Goal: Find specific page/section: Find specific page/section

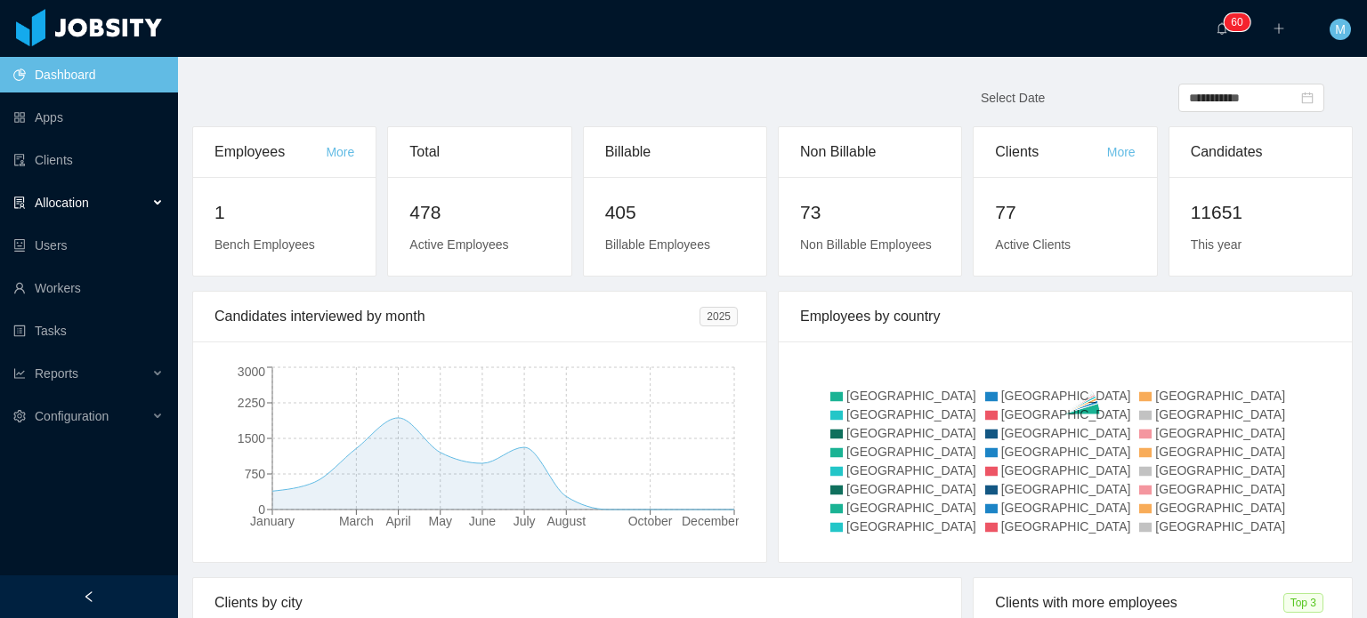
click at [158, 207] on div "Allocation" at bounding box center [89, 203] width 178 height 36
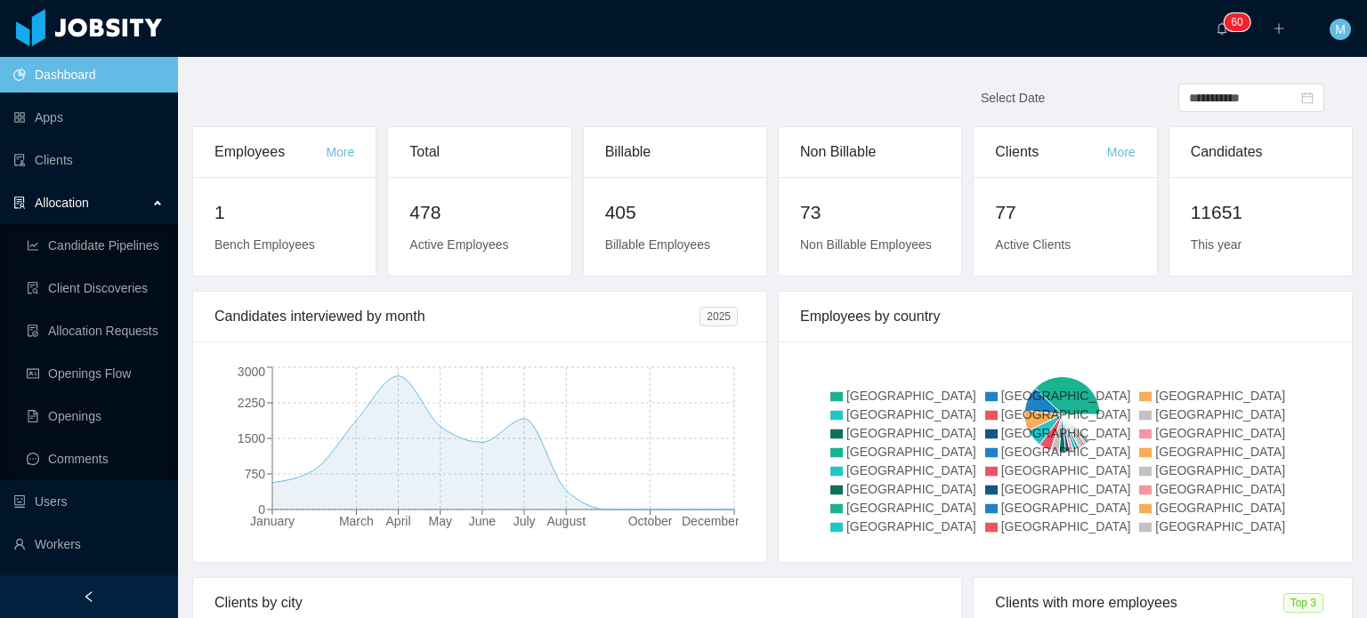
click at [158, 207] on div "Allocation" at bounding box center [89, 203] width 178 height 36
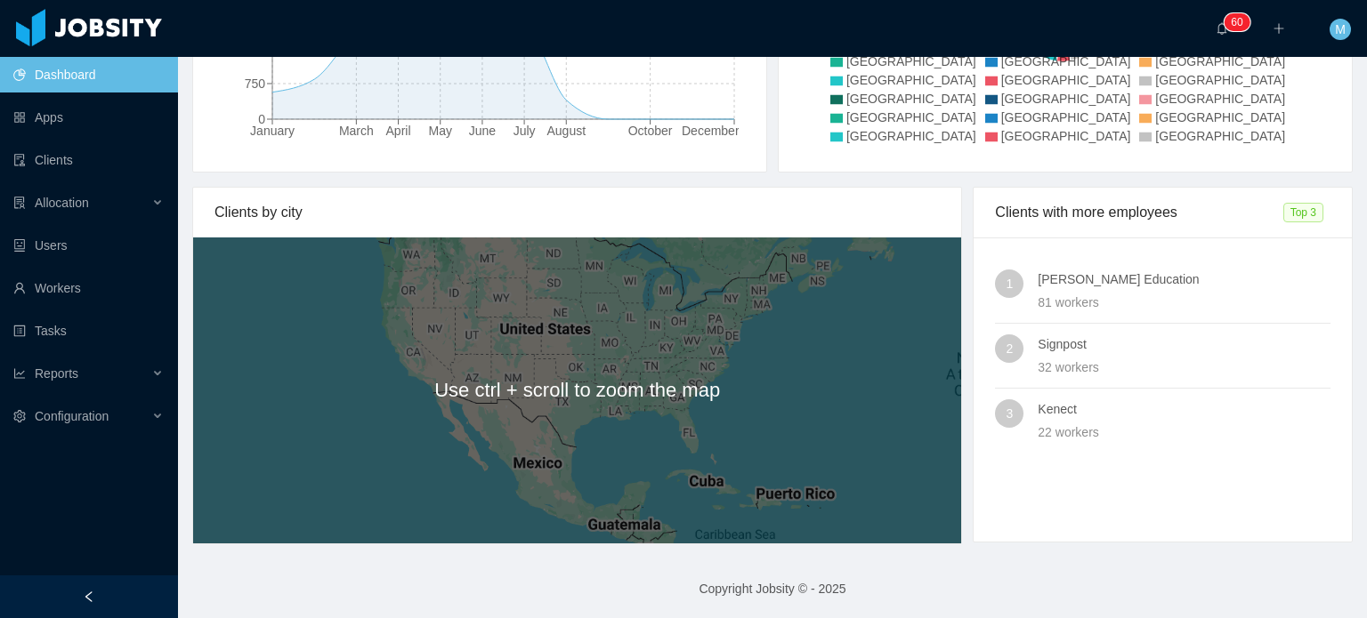
scroll to position [391, 0]
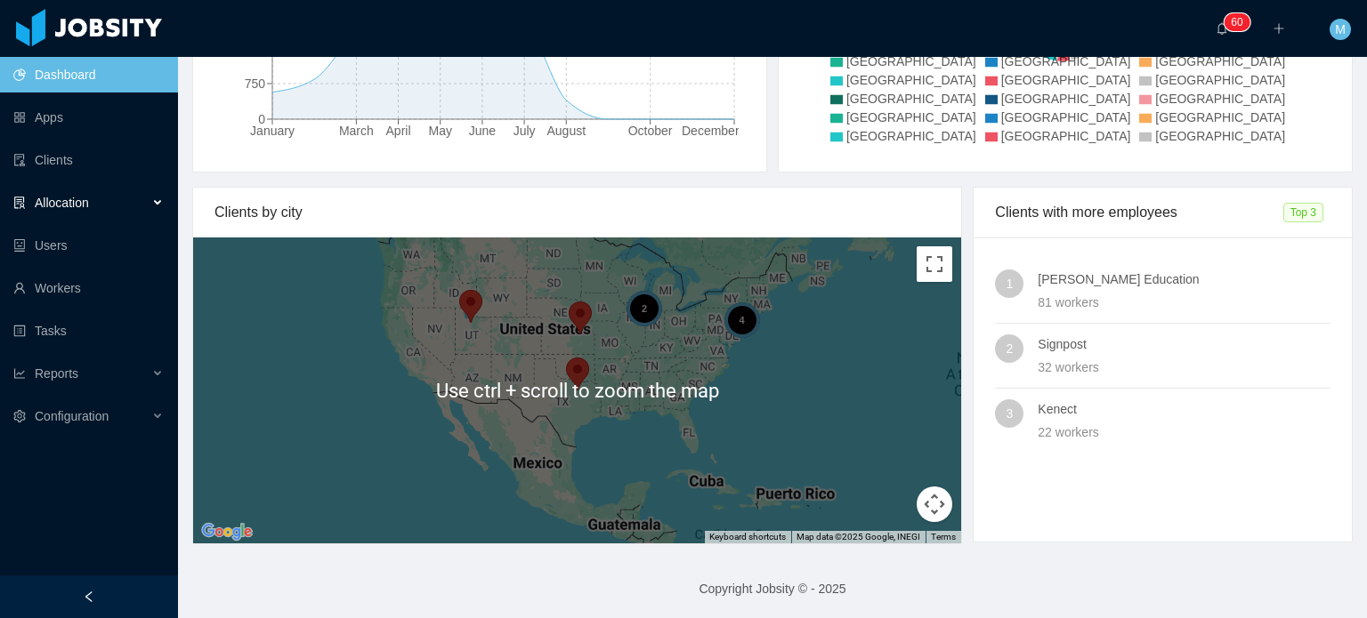
click at [141, 195] on div "Allocation" at bounding box center [89, 203] width 178 height 36
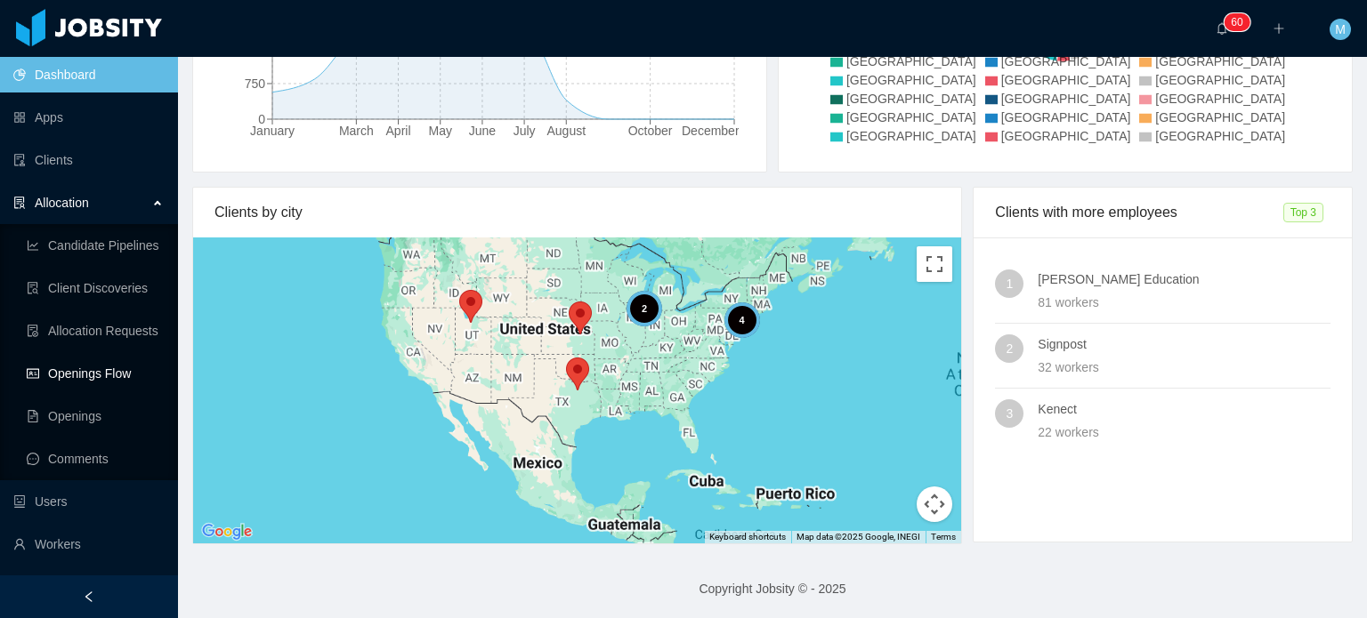
click at [118, 380] on link "Openings Flow" at bounding box center [95, 374] width 137 height 36
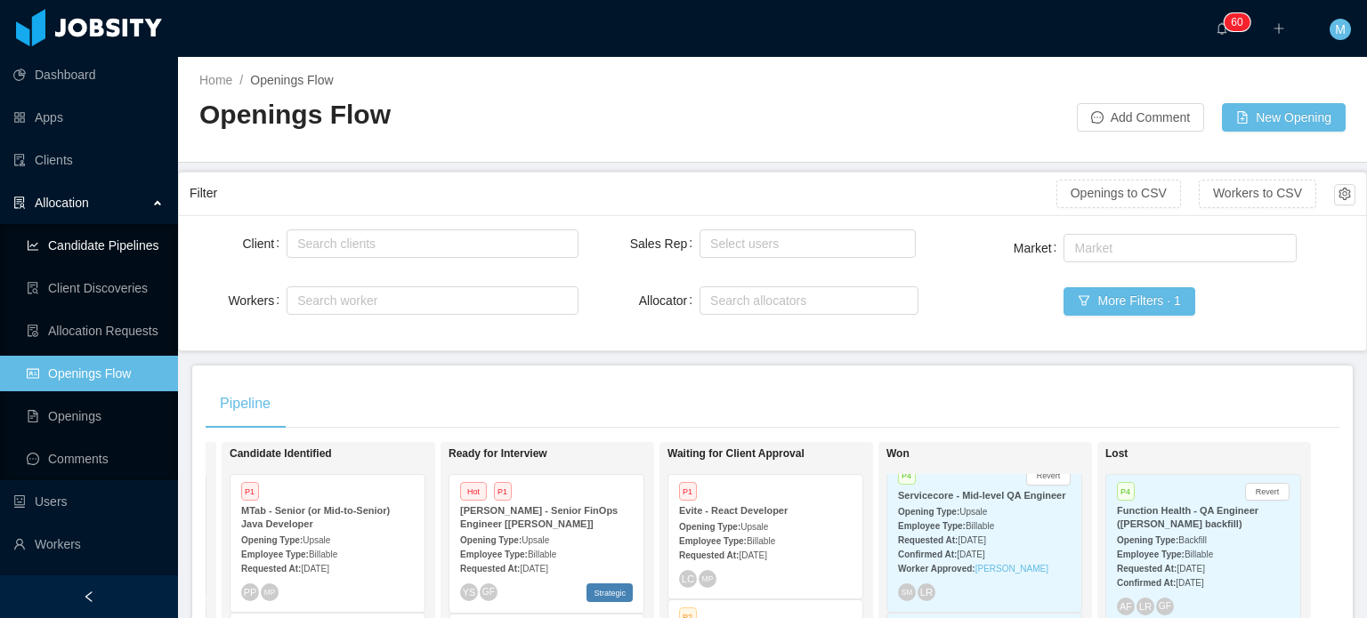
click at [139, 203] on div "Allocation" at bounding box center [89, 203] width 178 height 36
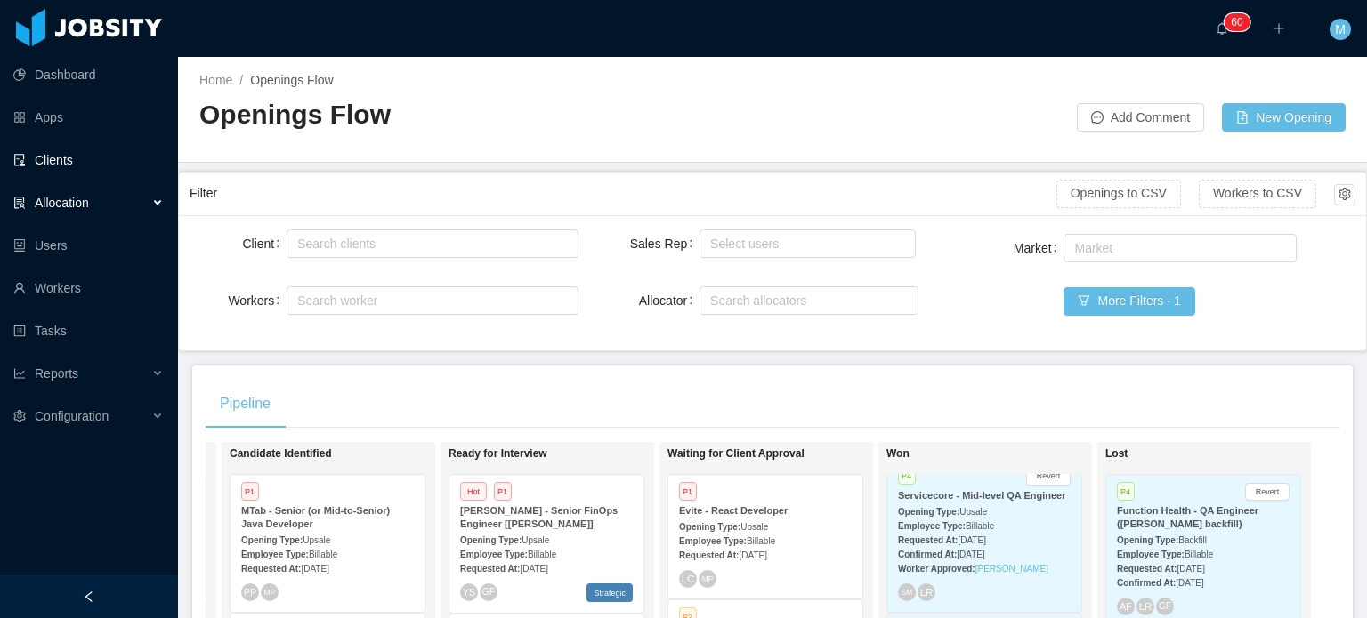
click at [132, 170] on link "Clients" at bounding box center [88, 160] width 150 height 36
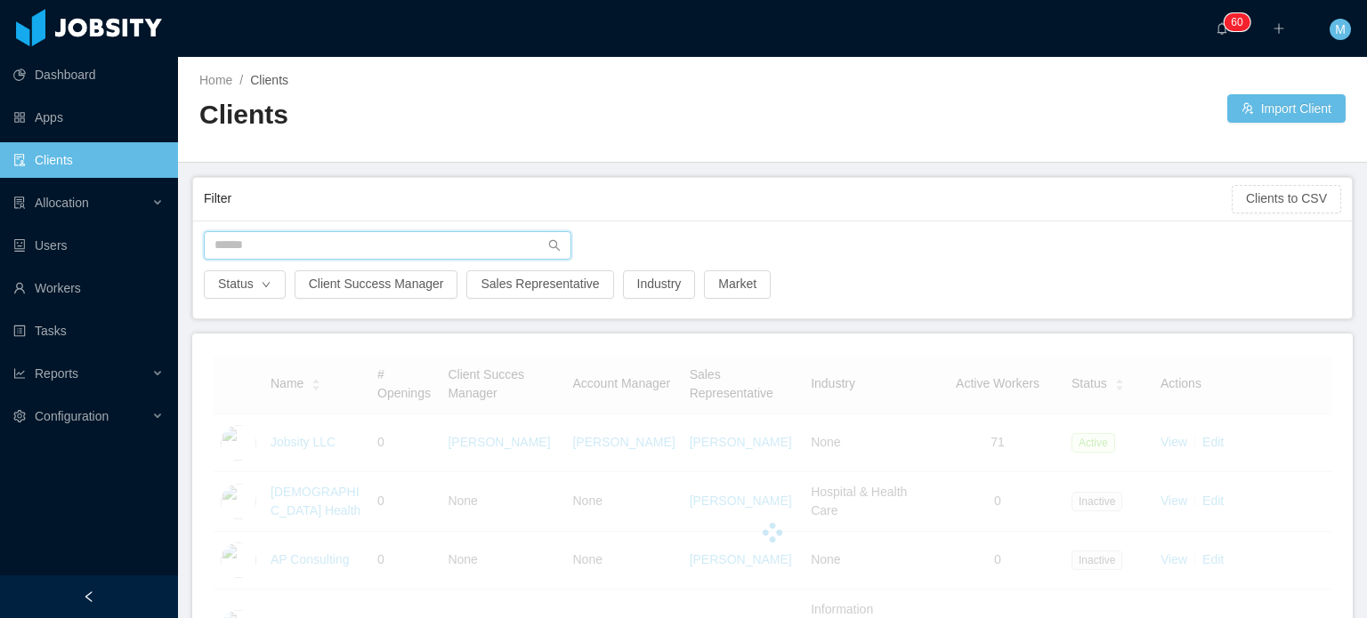
click at [340, 245] on input "text" at bounding box center [387, 245] width 367 height 28
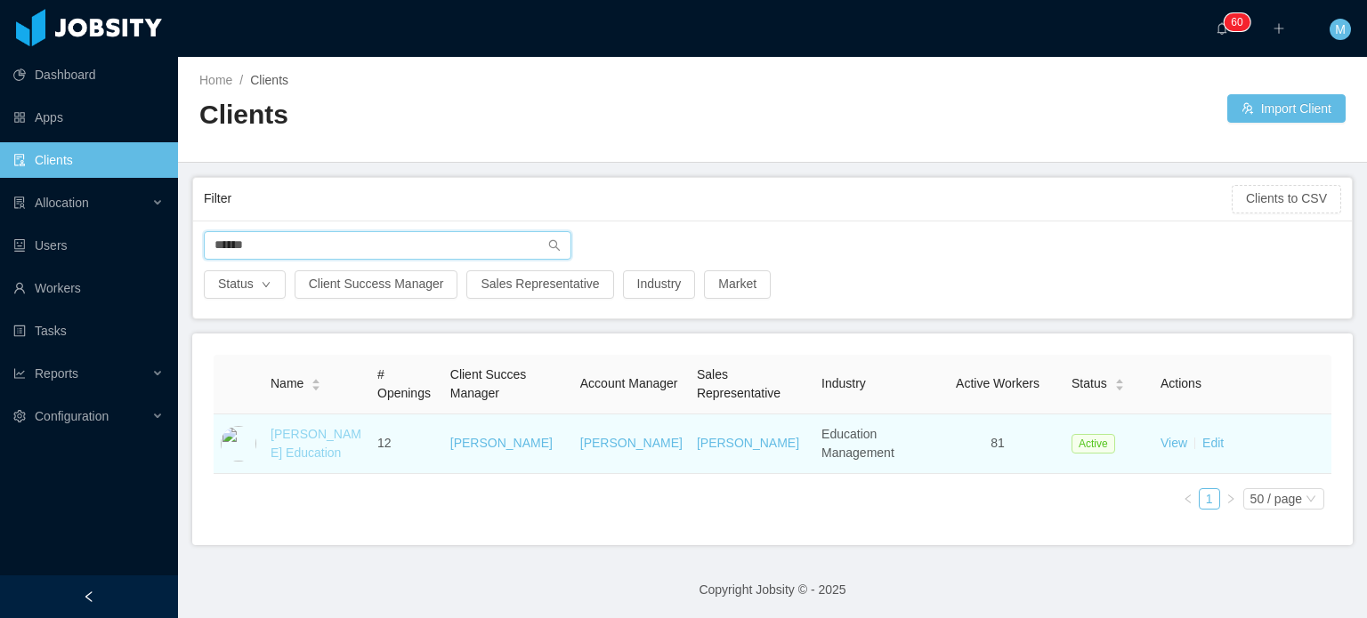
type input "******"
click at [305, 443] on td "McGraw-Hill Education" at bounding box center [316, 445] width 107 height 60
click at [326, 422] on td "McGraw-Hill Education" at bounding box center [316, 445] width 107 height 60
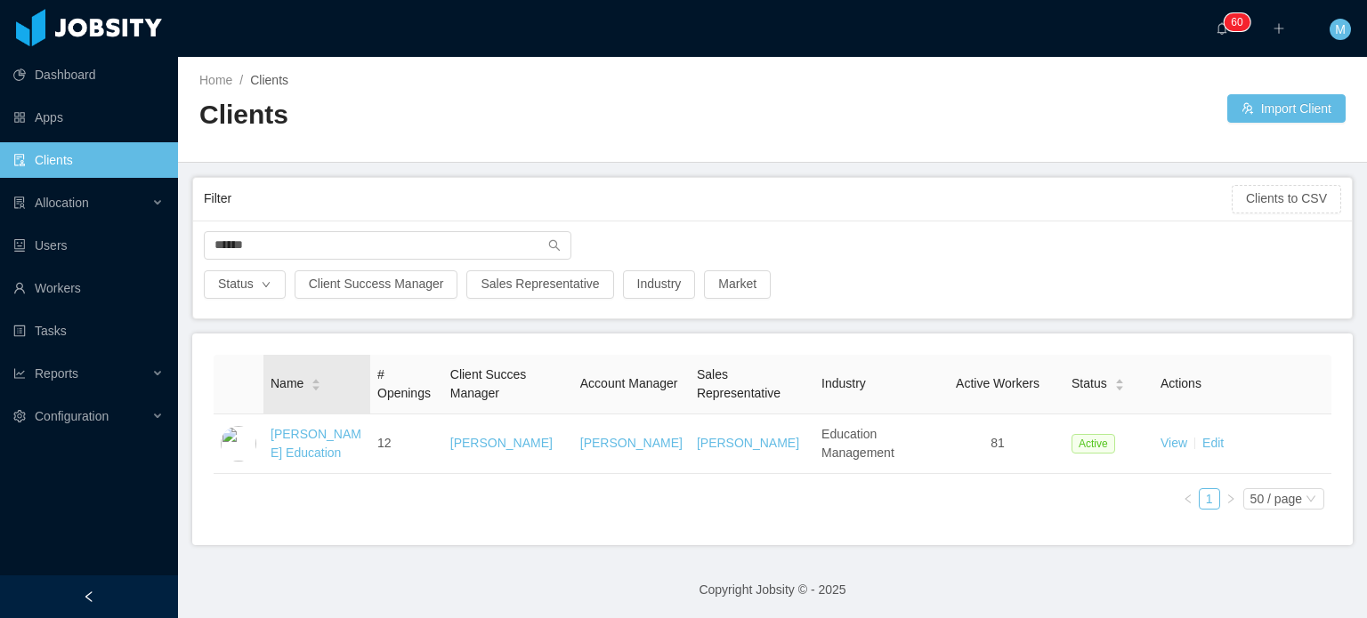
click at [317, 393] on div "Name" at bounding box center [295, 384] width 51 height 19
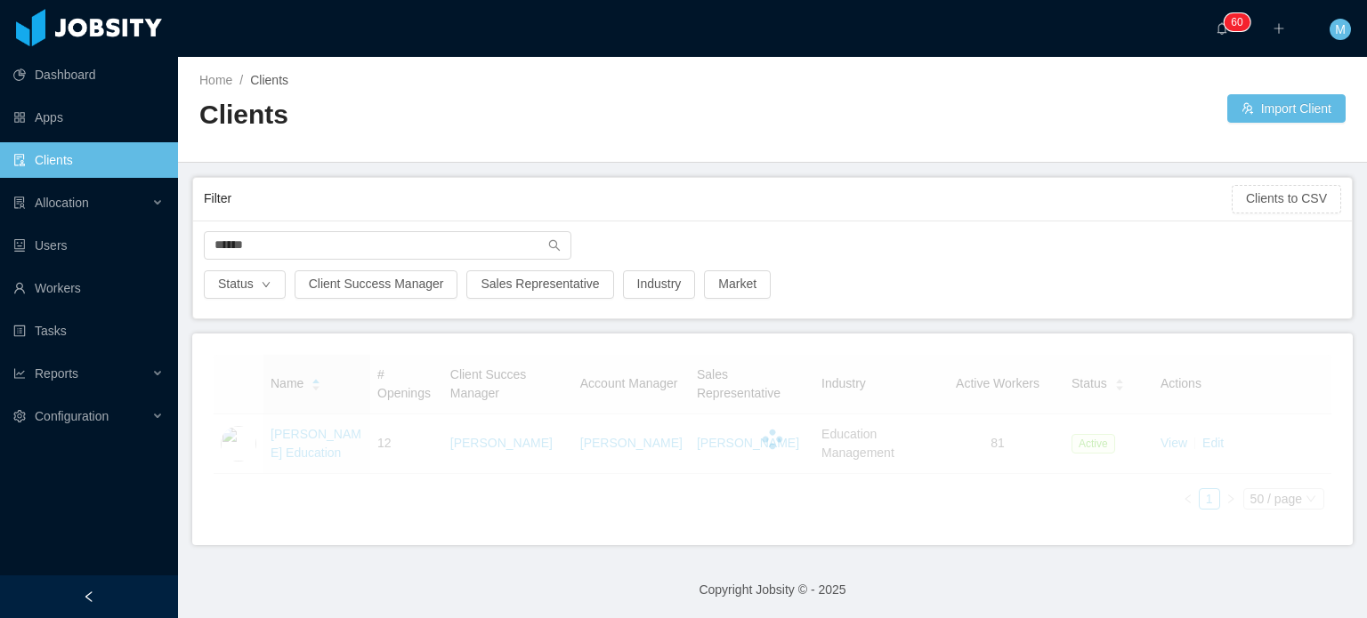
click at [317, 426] on div at bounding box center [773, 439] width 1118 height 169
click at [317, 433] on div at bounding box center [773, 439] width 1118 height 169
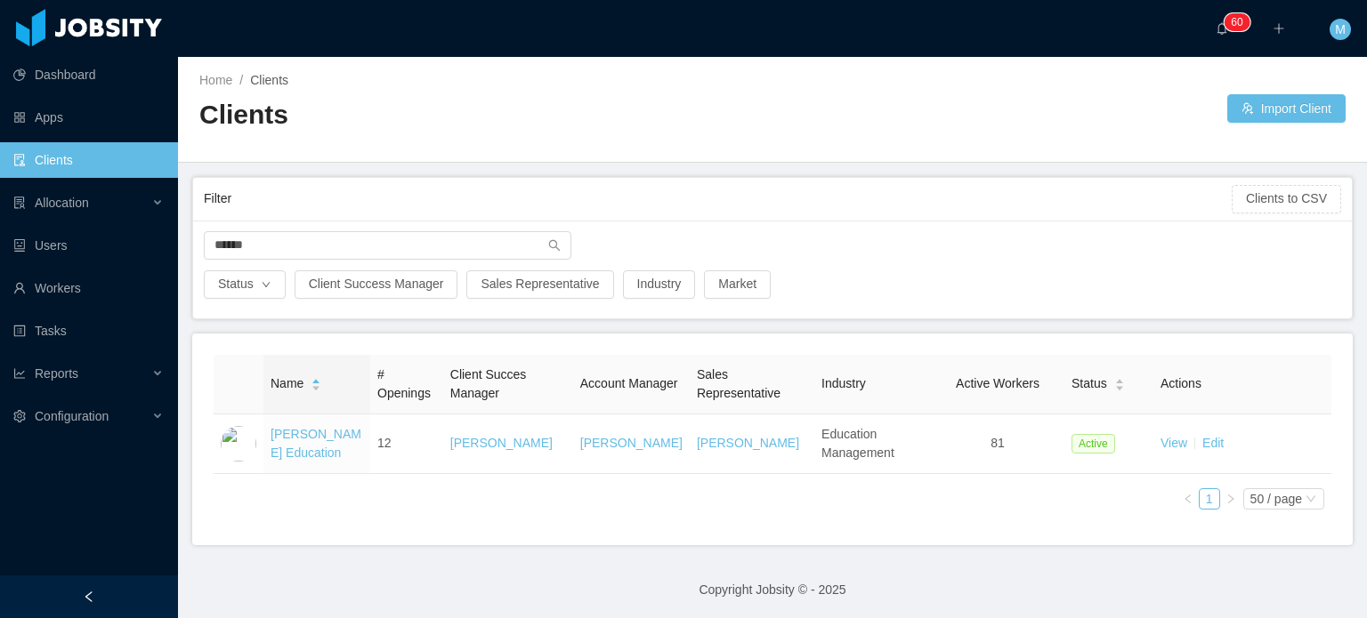
click at [310, 460] on td "McGraw-Hill Education" at bounding box center [316, 445] width 107 height 60
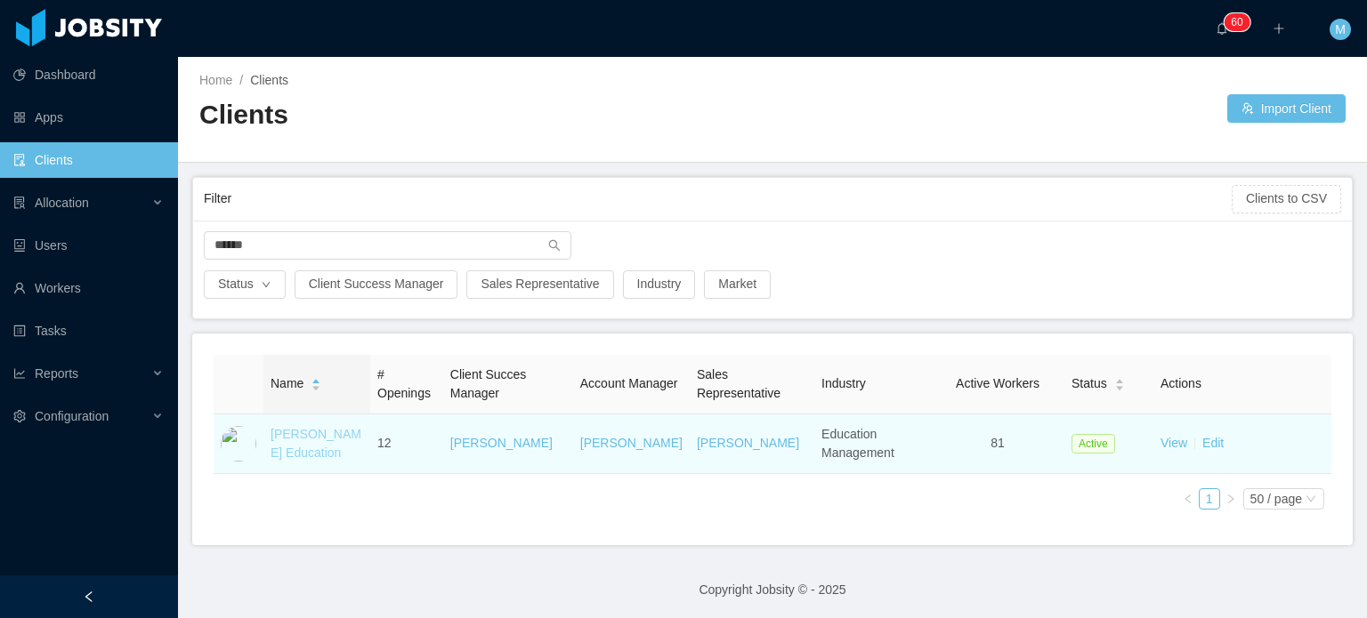
click at [310, 451] on link "McGraw-Hill Education" at bounding box center [315, 443] width 91 height 33
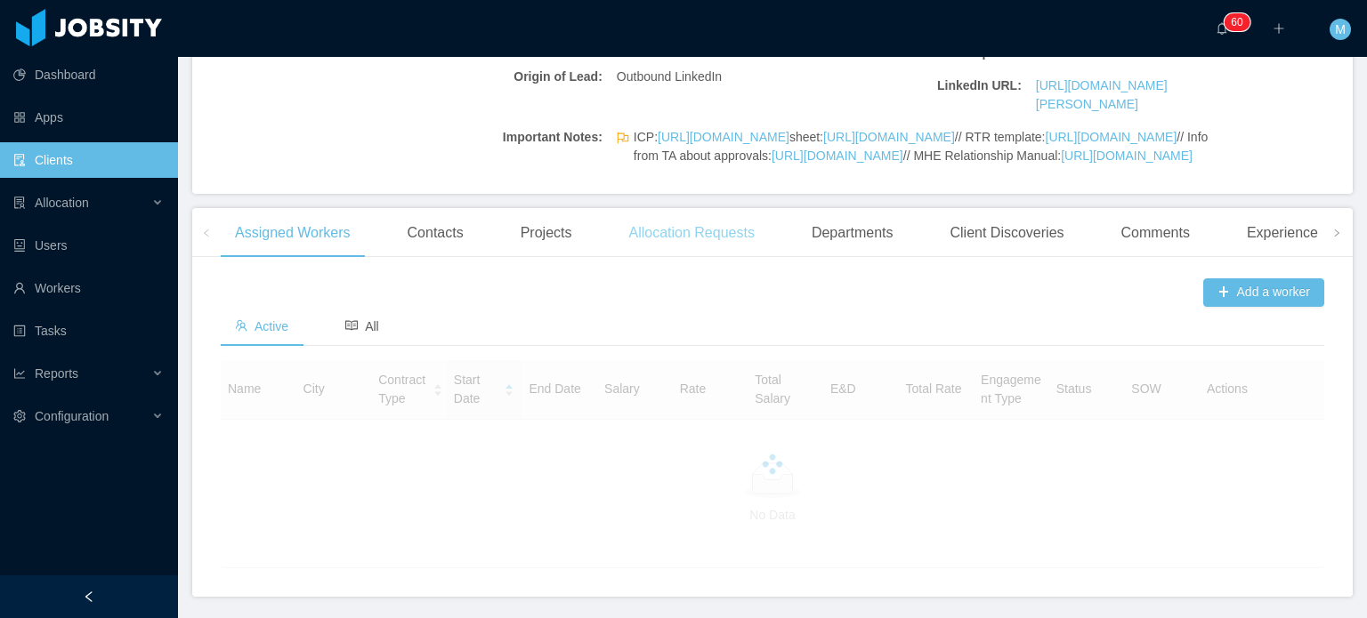
scroll to position [604, 0]
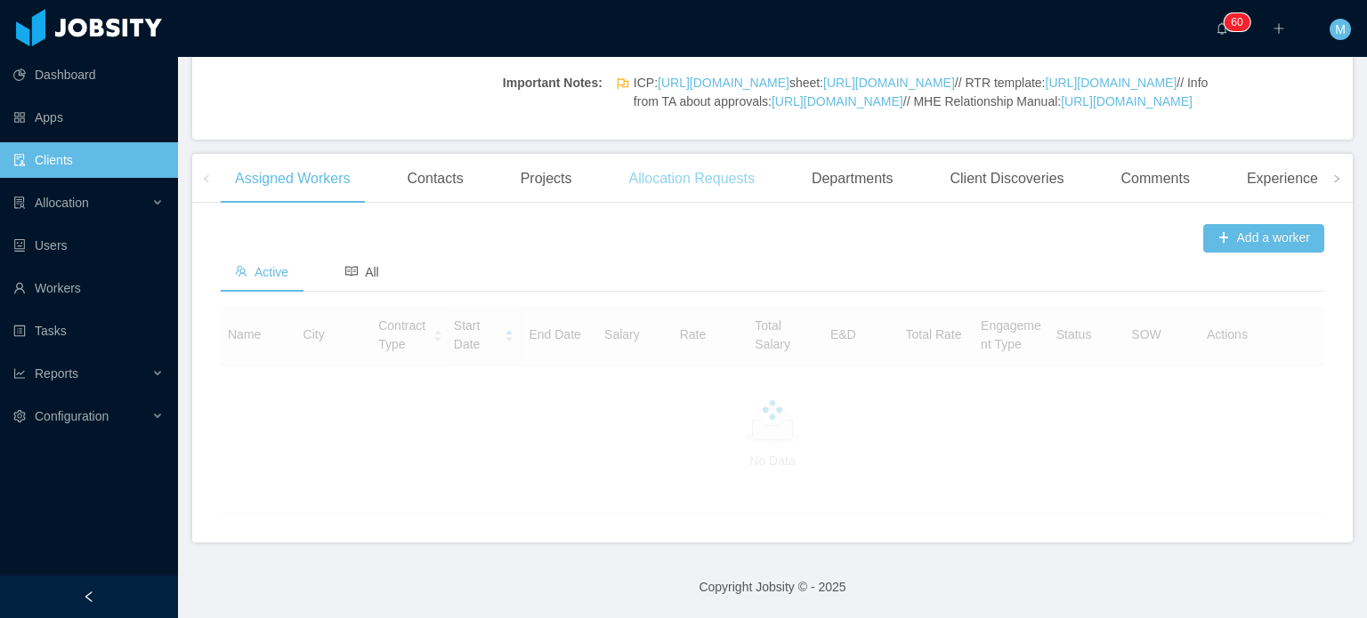
click at [730, 170] on div "Allocation Requests" at bounding box center [691, 179] width 154 height 50
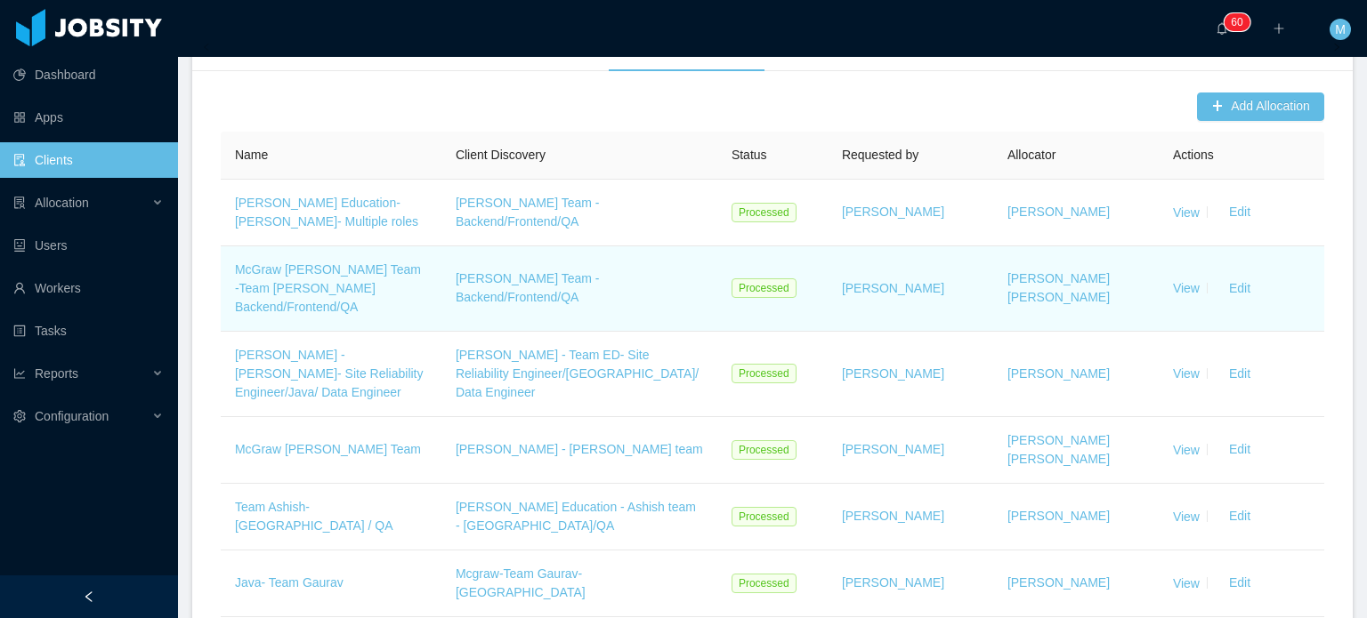
scroll to position [426, 0]
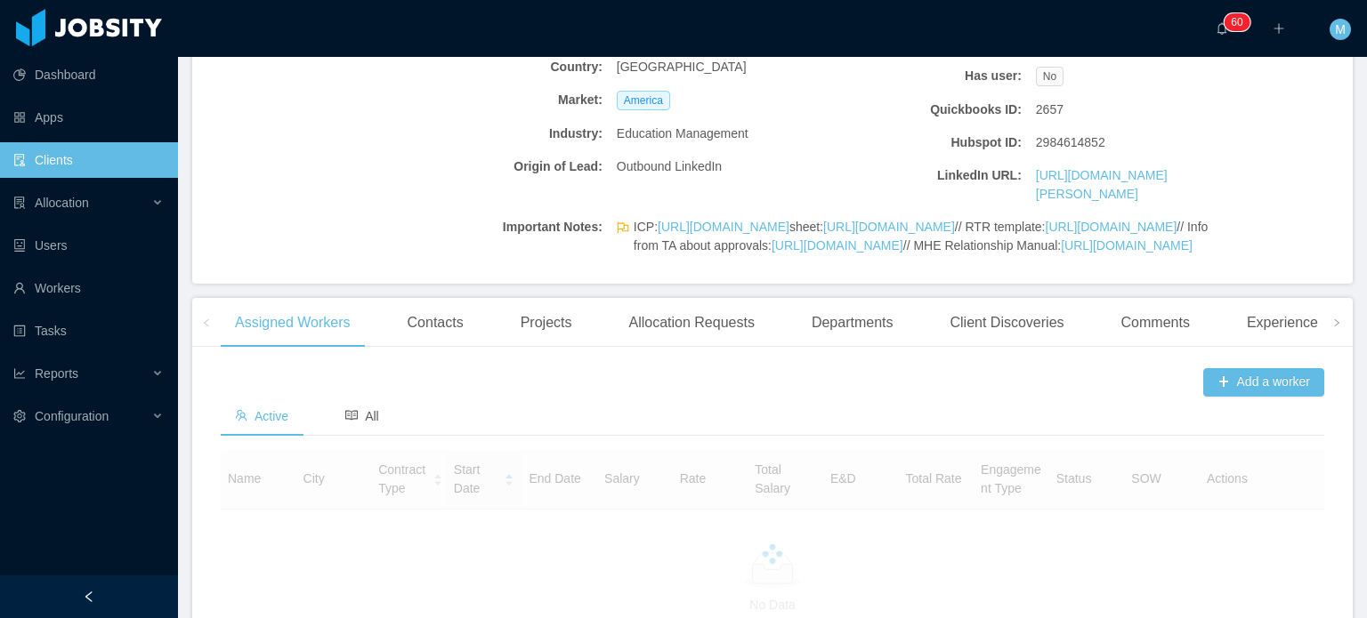
scroll to position [361, 0]
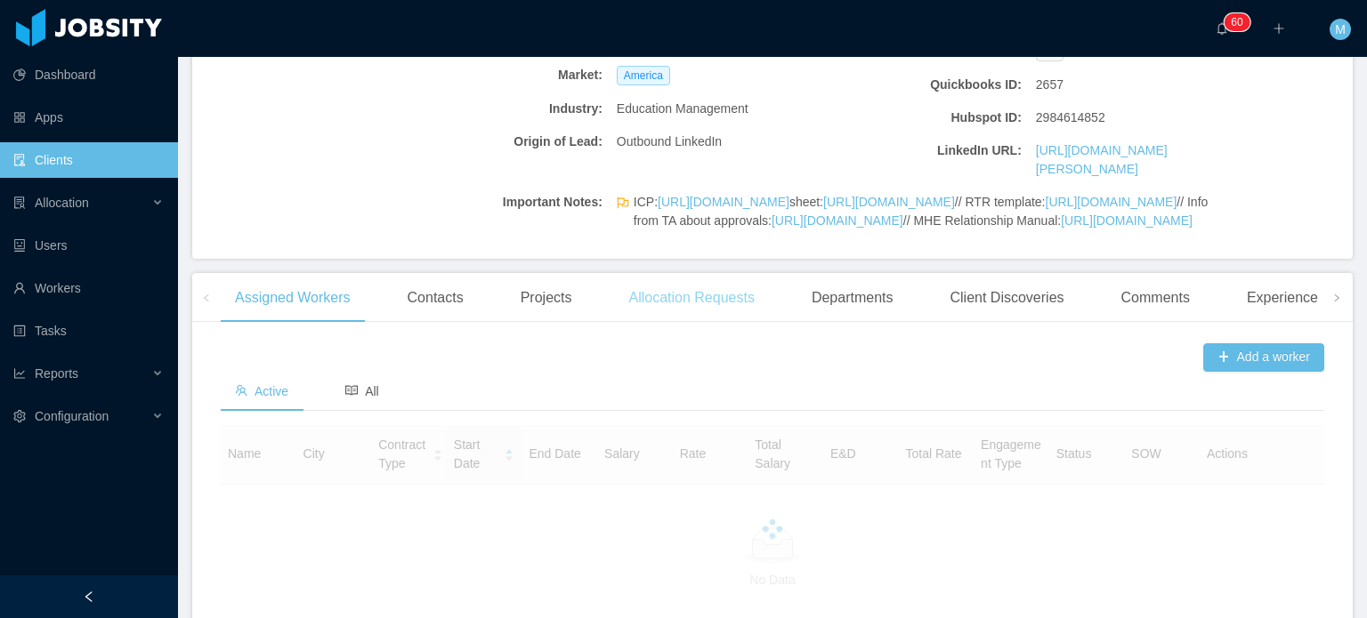
click at [746, 323] on div "Allocation Requests" at bounding box center [691, 298] width 154 height 50
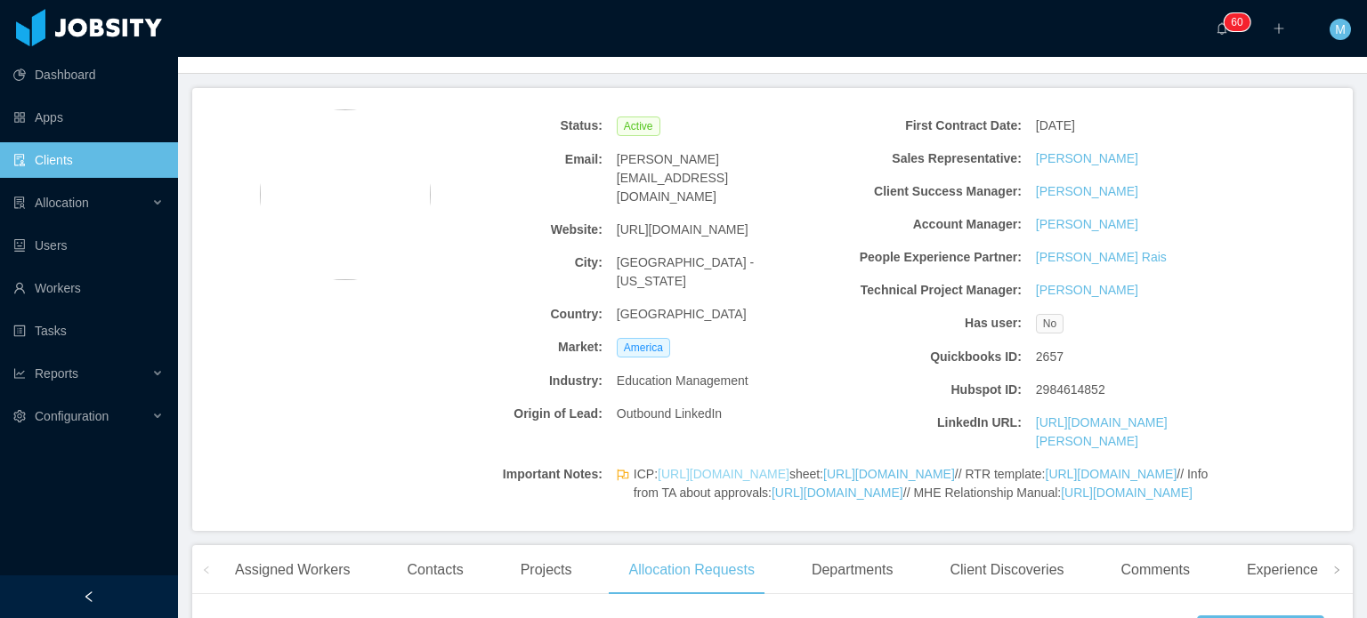
scroll to position [0, 0]
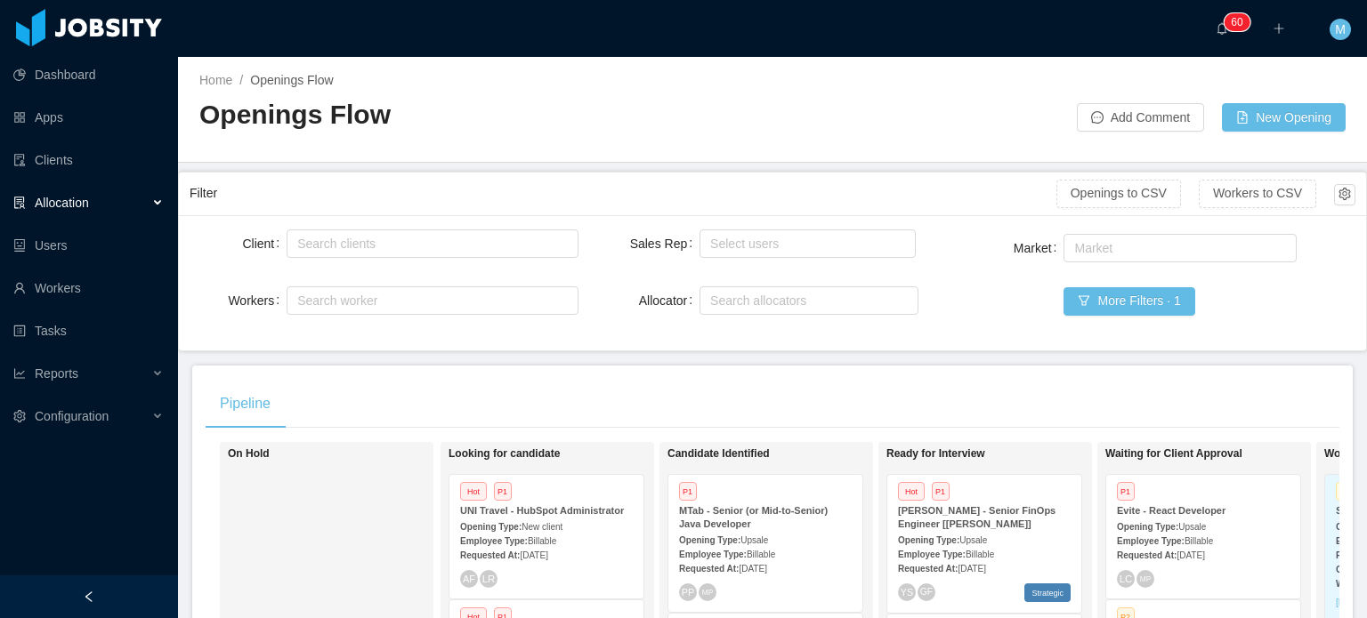
scroll to position [107, 0]
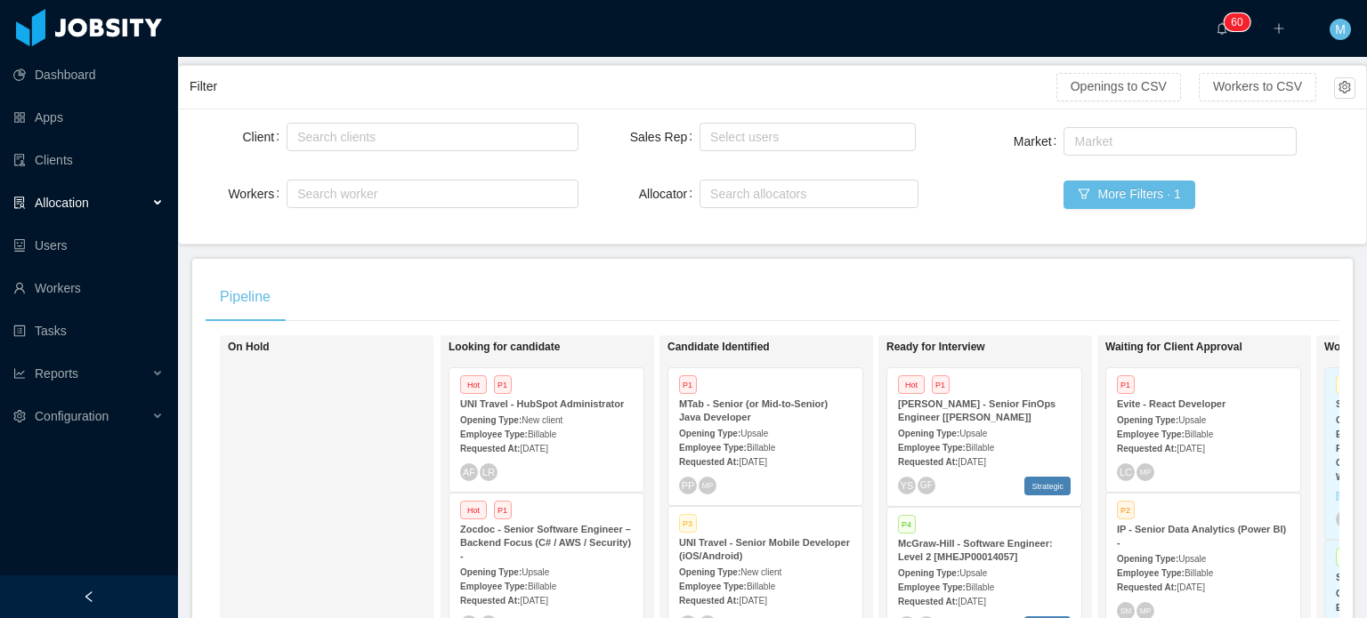
click at [1075, 242] on div "Client Search clients Workers Search worker Sales Rep Select users Allocator Se…" at bounding box center [772, 176] width 1187 height 135
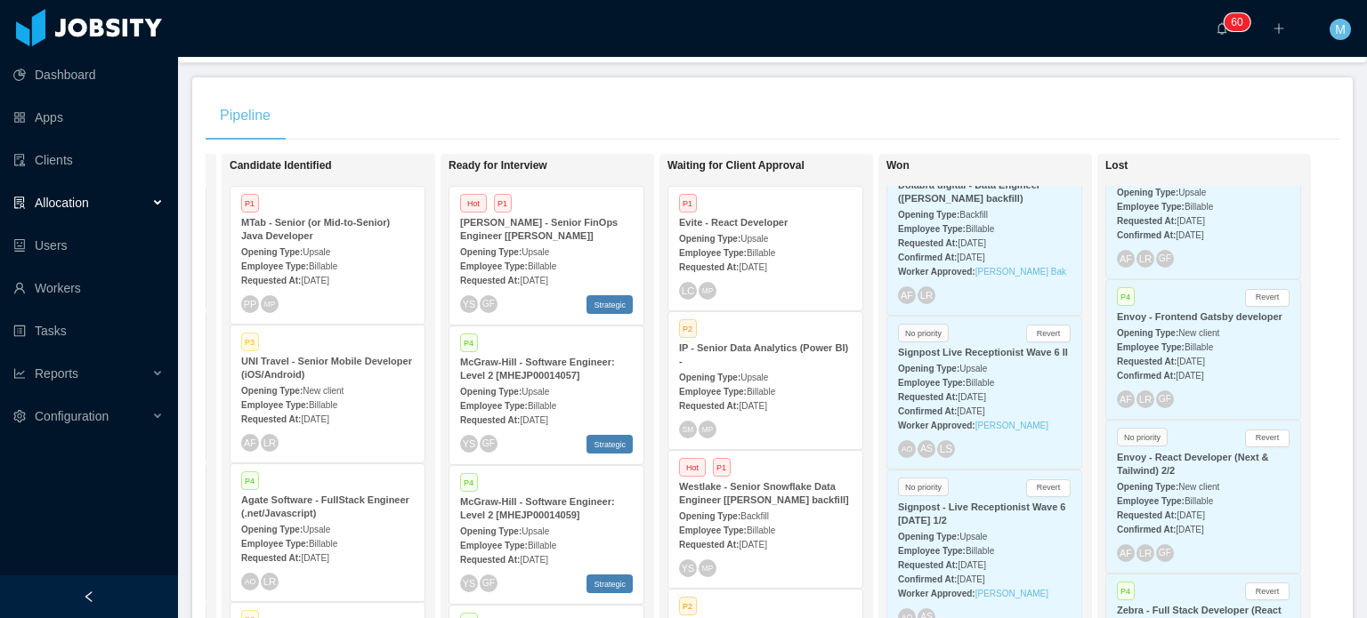
scroll to position [3124, 0]
